Goal: Navigation & Orientation: Find specific page/section

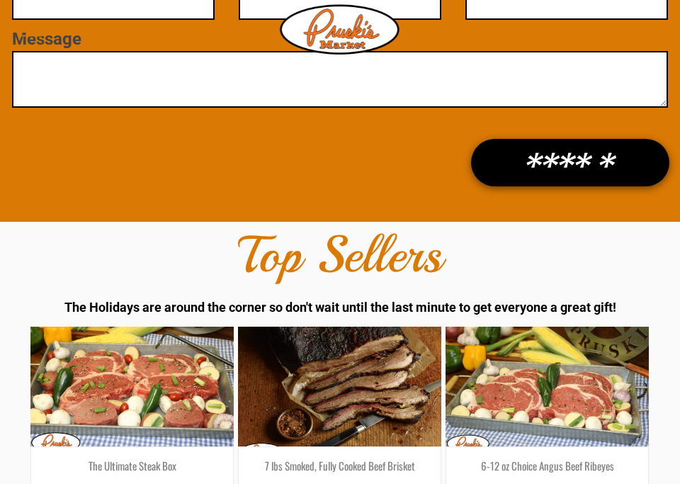
scroll to position [2023, 0]
click at [25, 30] on span "menu" at bounding box center [31, 30] width 21 height 1
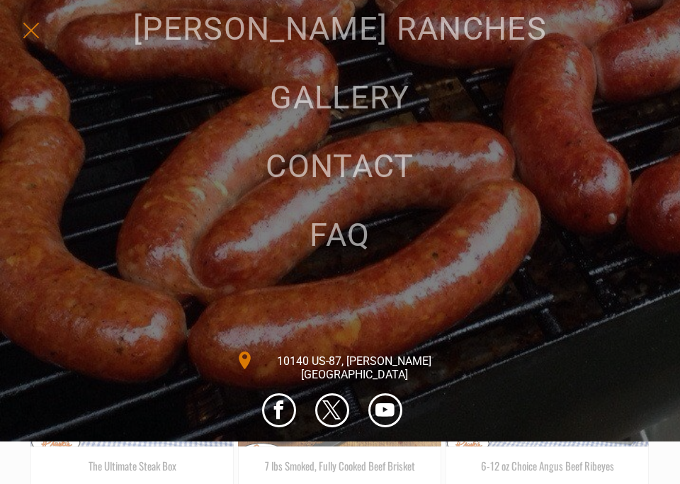
scroll to position [480, 0]
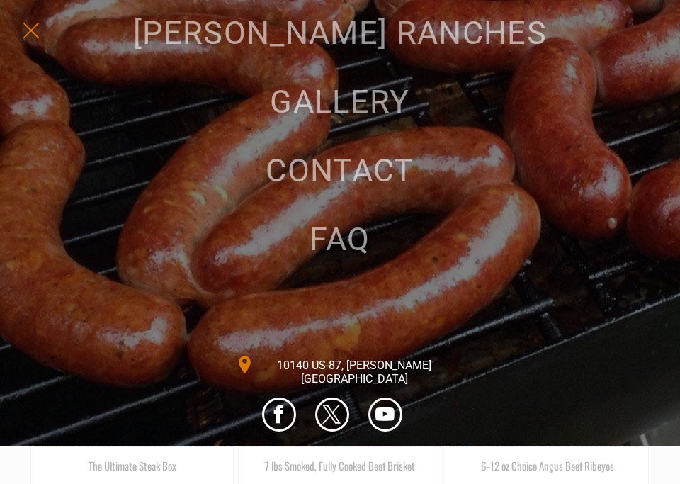
click at [362, 101] on span "GALLERY" at bounding box center [340, 102] width 140 height 38
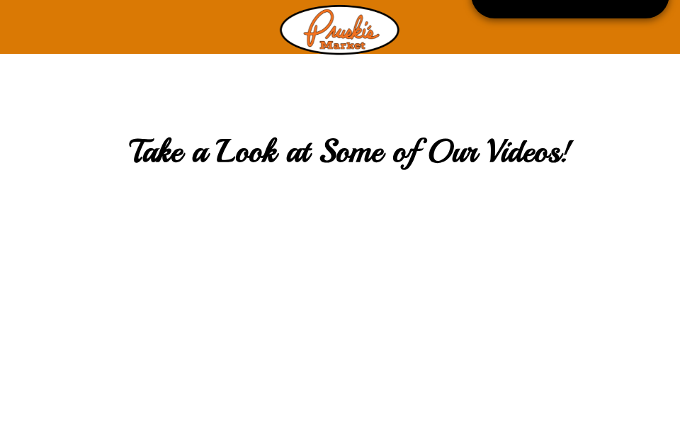
scroll to position [1899, 0]
